Goal: Task Accomplishment & Management: Manage account settings

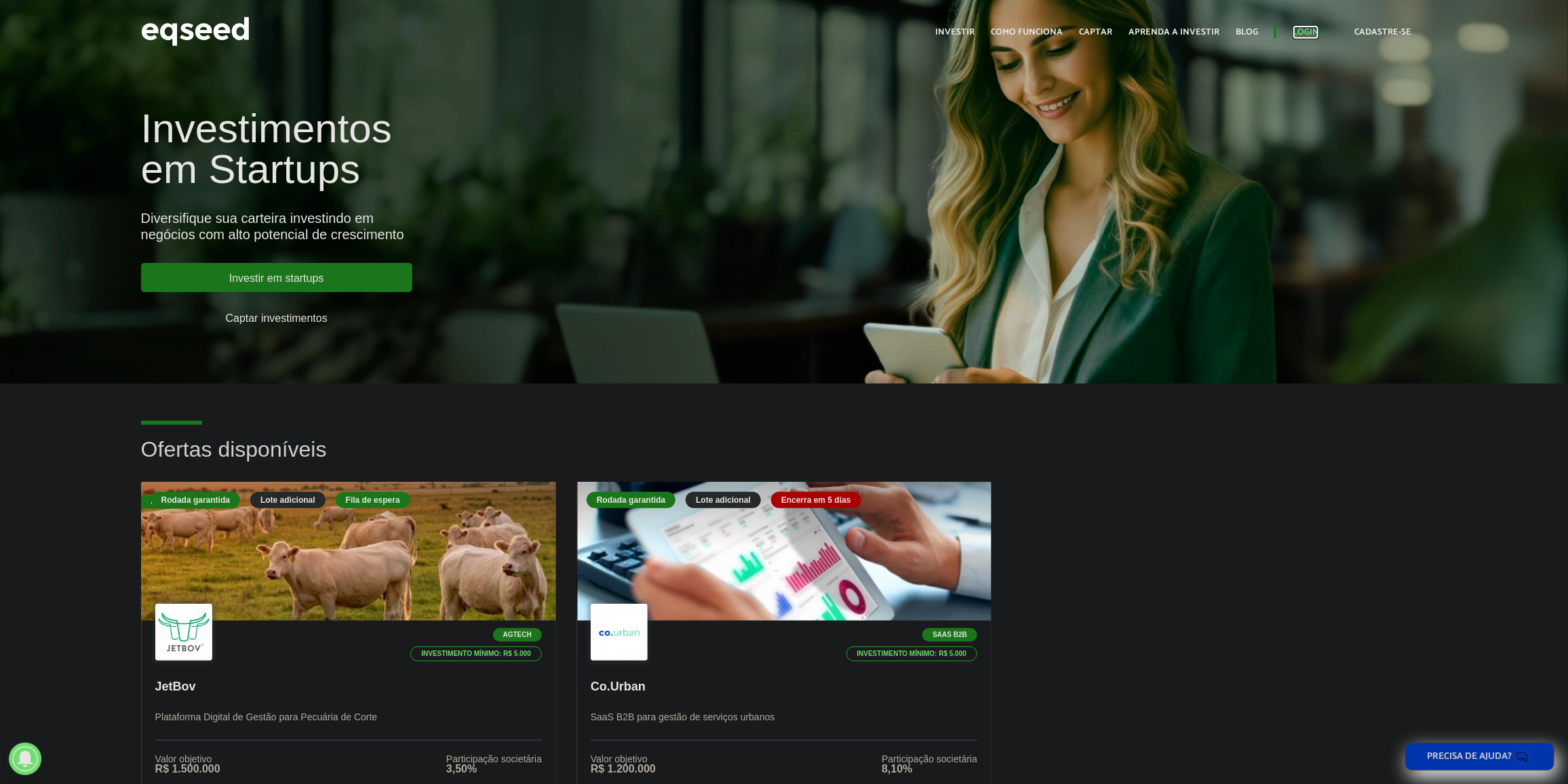
click at [1300, 36] on link "Login" at bounding box center [1305, 32] width 26 height 9
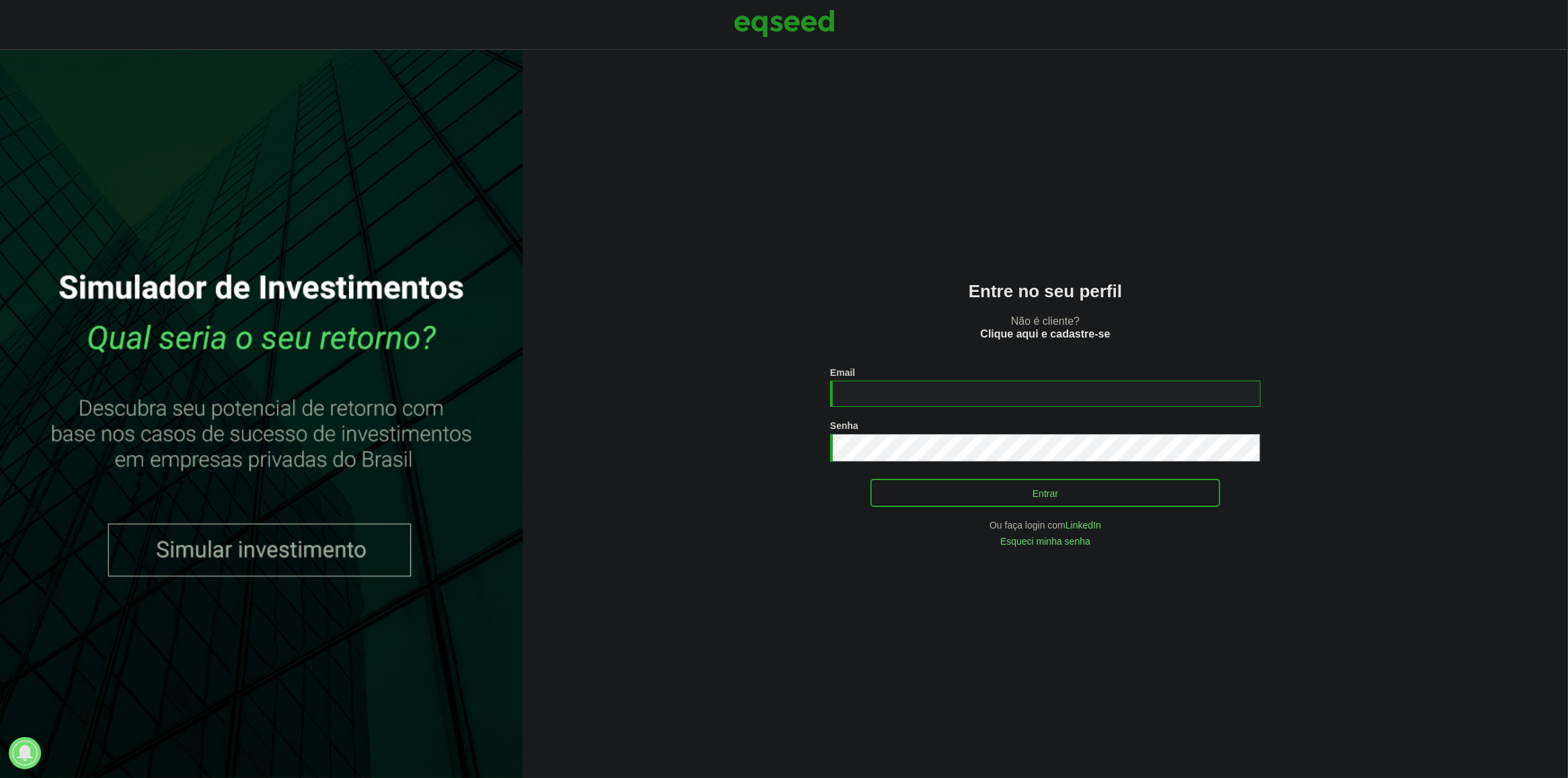
type input "**********"
click at [1203, 488] on button "Entrar" at bounding box center [1045, 493] width 350 height 25
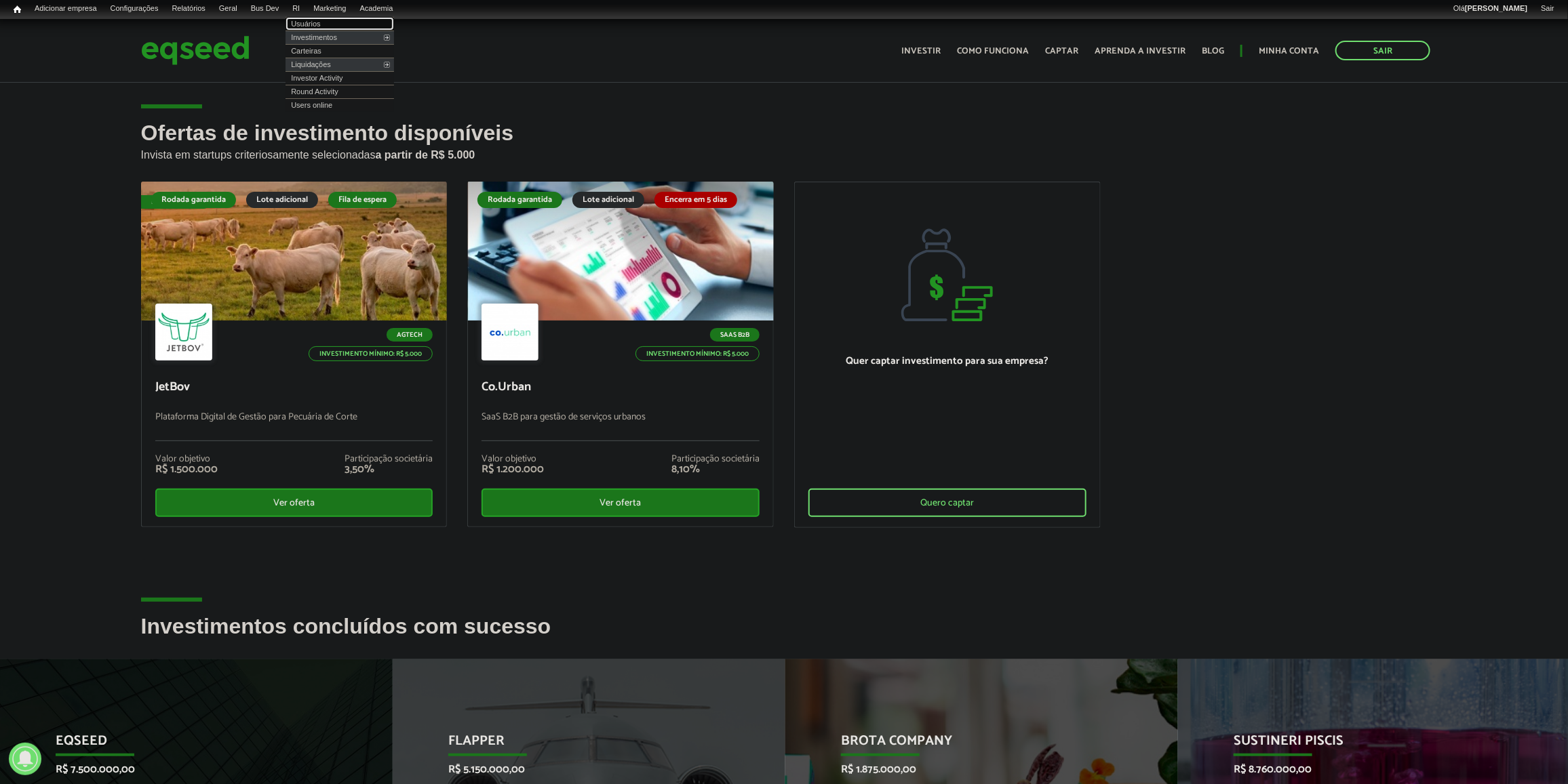
click at [323, 25] on link "Usuários" at bounding box center [340, 24] width 108 height 14
